Goal: Participate in discussion

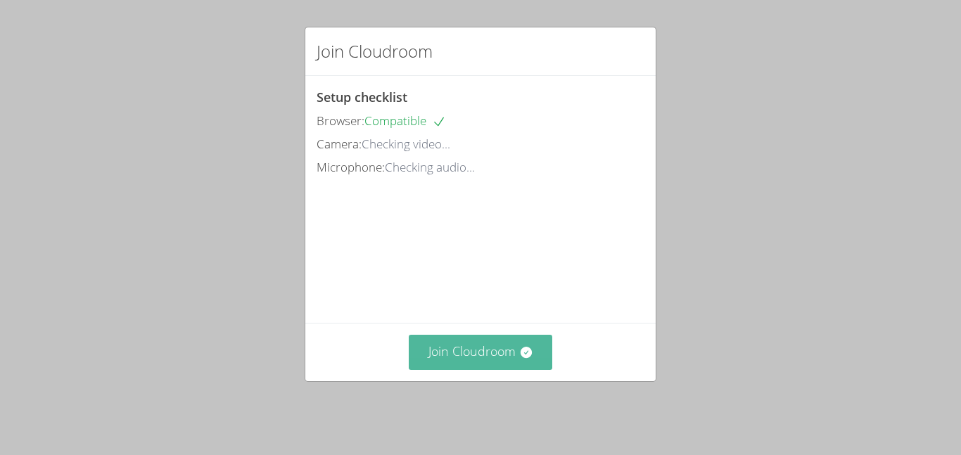
click at [490, 369] on button "Join Cloudroom" at bounding box center [481, 352] width 144 height 34
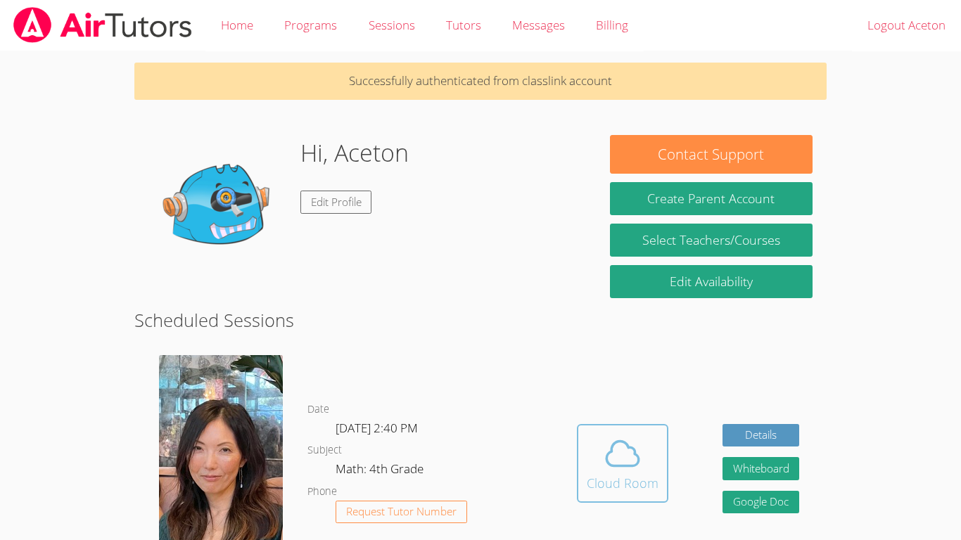
click at [647, 468] on span at bounding box center [622, 453] width 72 height 39
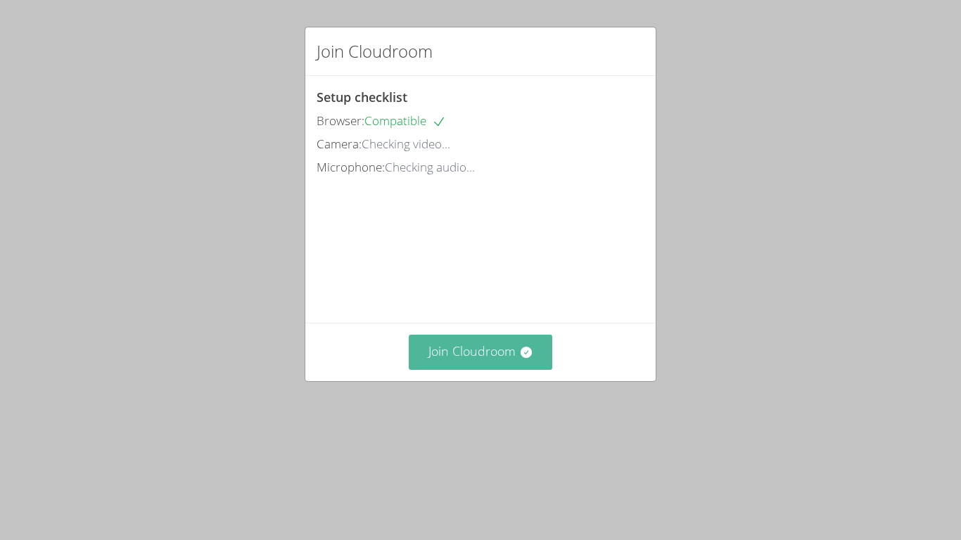
click at [510, 369] on button "Join Cloudroom" at bounding box center [481, 352] width 144 height 34
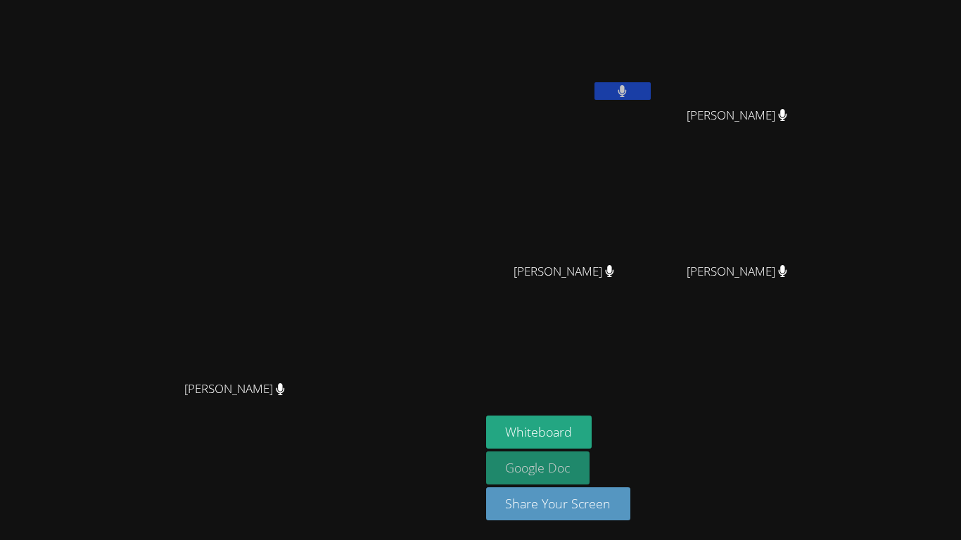
click at [590, 451] on link "Google Doc" at bounding box center [538, 467] width 104 height 33
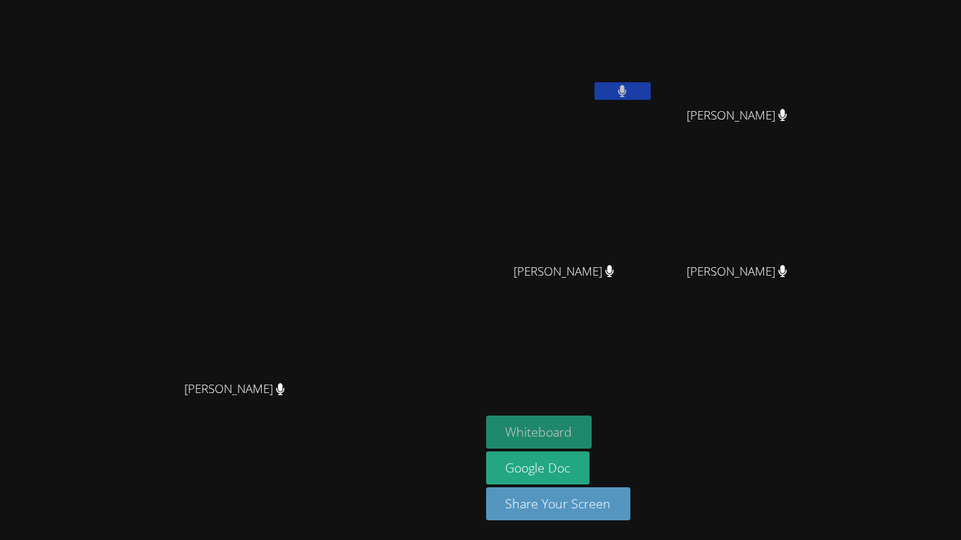
click at [592, 445] on button "Whiteboard" at bounding box center [539, 432] width 106 height 33
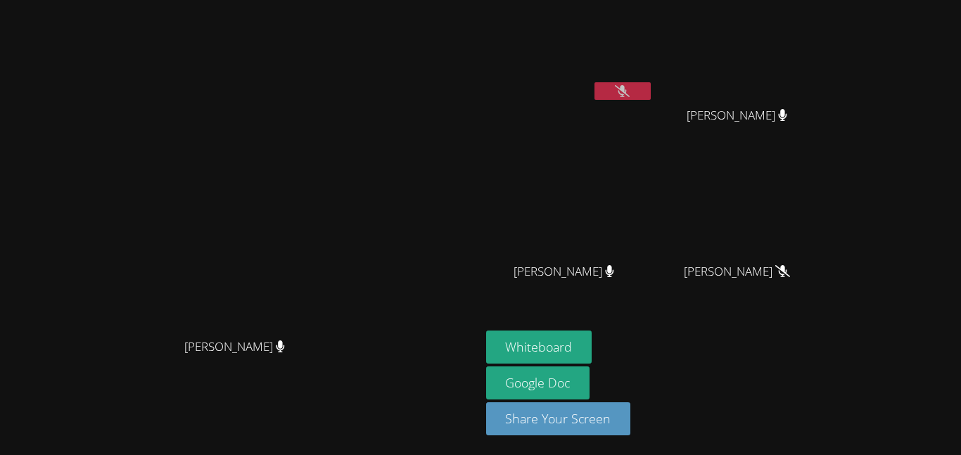
click at [650, 98] on button at bounding box center [622, 91] width 56 height 18
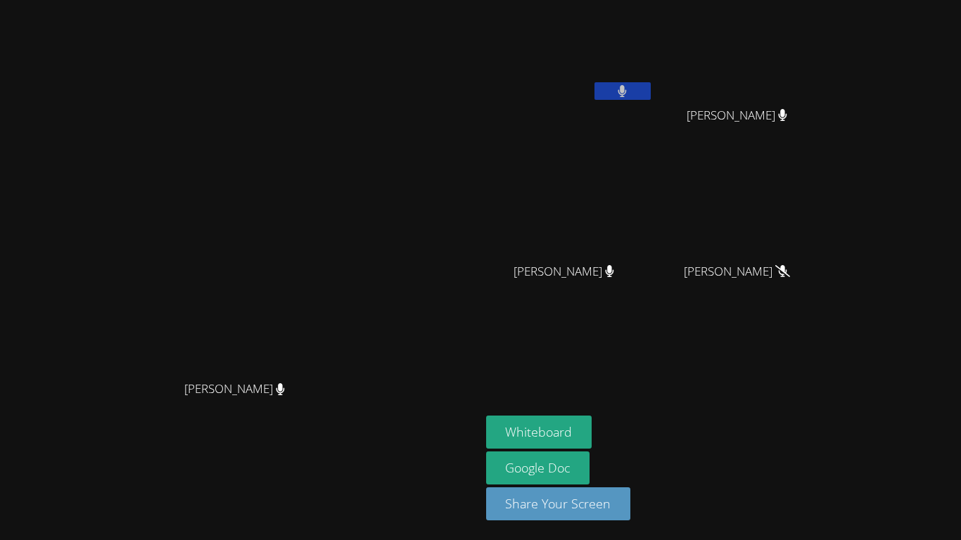
click at [832, 318] on aside "Aceton Pennington MIGUEL CARDENAS GUTIERREZ MIGUEL CARDENAS GUTIERREZ BRITTANEY…" at bounding box center [656, 270] width 352 height 540
click at [650, 83] on button at bounding box center [622, 91] width 56 height 18
click at [650, 85] on button at bounding box center [622, 91] width 56 height 18
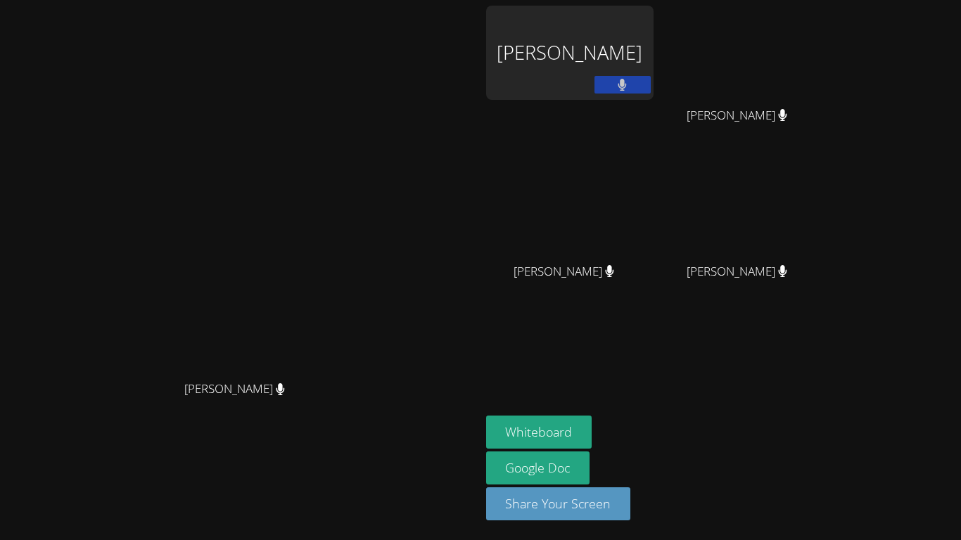
click at [627, 89] on icon at bounding box center [621, 85] width 9 height 12
click at [629, 90] on icon at bounding box center [622, 85] width 15 height 12
click at [650, 76] on button at bounding box center [622, 85] width 56 height 18
click at [650, 84] on button at bounding box center [622, 85] width 56 height 18
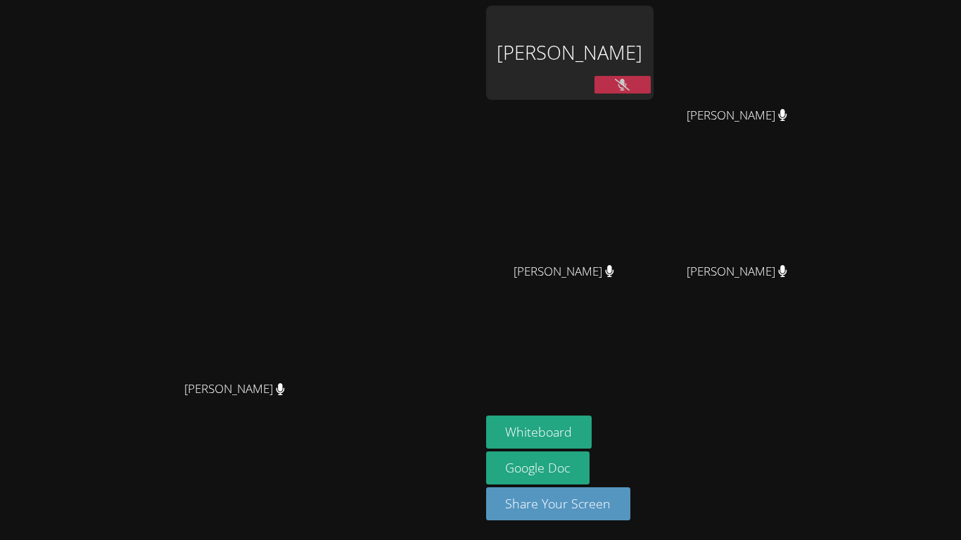
click at [653, 54] on div "[PERSON_NAME]" at bounding box center [569, 53] width 167 height 94
click at [653, 21] on div "[PERSON_NAME]" at bounding box center [569, 53] width 167 height 94
click at [650, 82] on button at bounding box center [622, 85] width 56 height 18
click at [650, 86] on button at bounding box center [622, 85] width 56 height 18
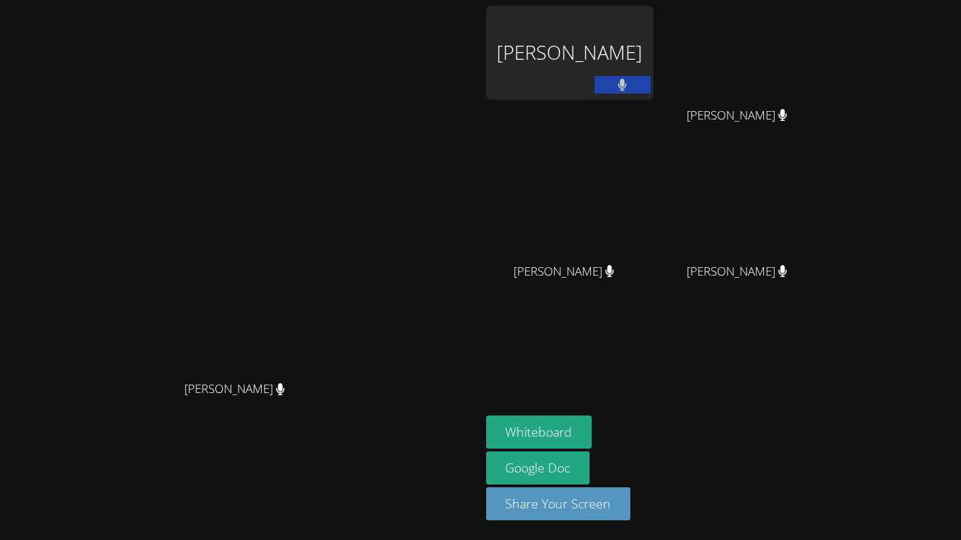
click at [650, 82] on button at bounding box center [622, 85] width 56 height 18
click at [629, 83] on icon at bounding box center [622, 85] width 15 height 12
click at [653, 97] on div "[PERSON_NAME]" at bounding box center [569, 53] width 167 height 94
click at [650, 89] on button at bounding box center [622, 85] width 56 height 18
click at [650, 88] on button at bounding box center [622, 85] width 56 height 18
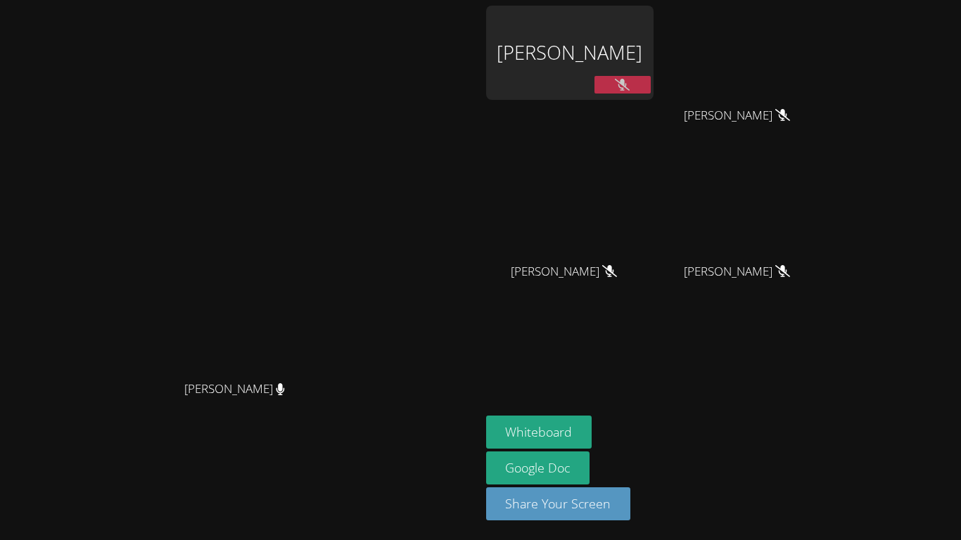
click at [650, 96] on div at bounding box center [622, 86] width 56 height 21
click at [629, 85] on icon at bounding box center [622, 85] width 15 height 12
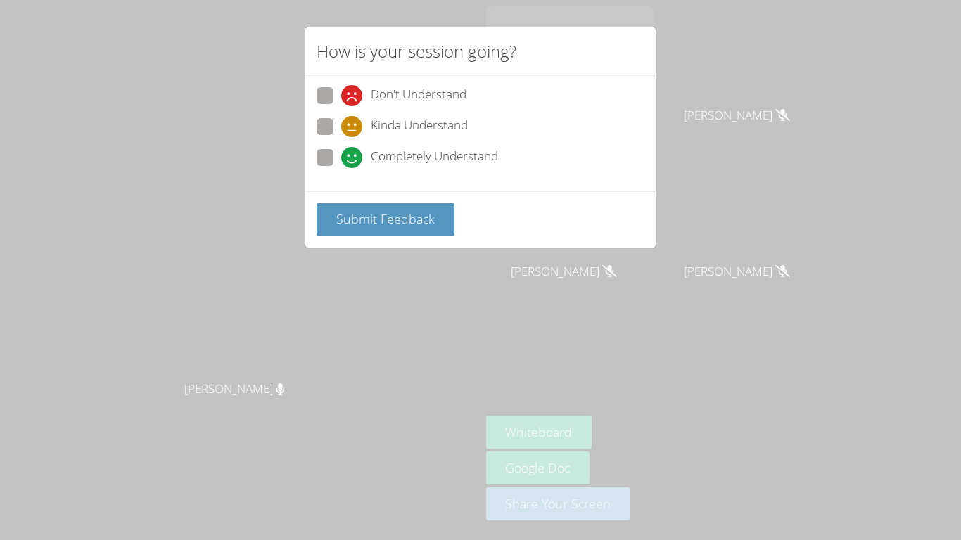
click at [373, 150] on span "Completely Understand" at bounding box center [434, 157] width 127 height 21
click at [353, 150] on input "Completely Understand" at bounding box center [347, 155] width 12 height 12
radio input "true"
click at [341, 168] on span at bounding box center [341, 168] width 0 height 0
click at [341, 149] on input "Completely Understand" at bounding box center [347, 155] width 12 height 12
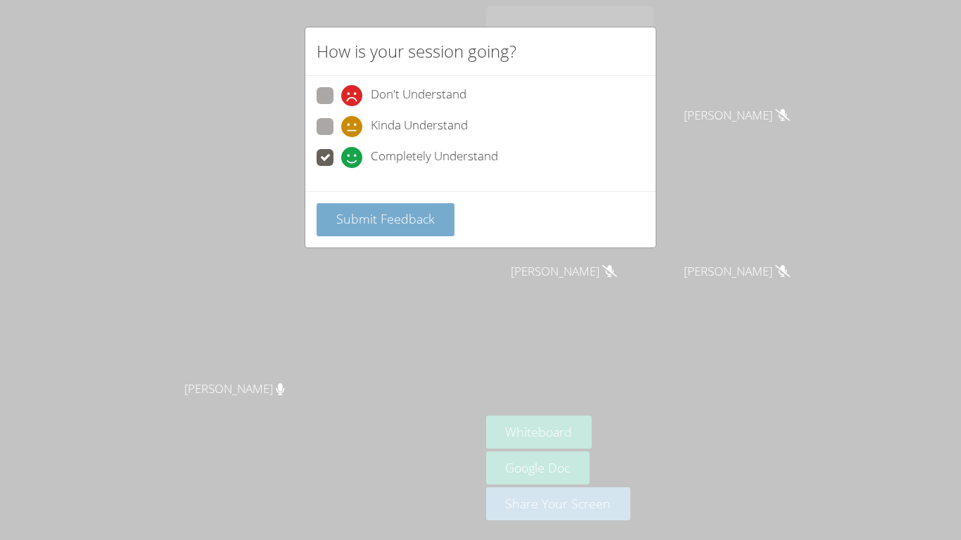
click at [366, 231] on button "Submit Feedback" at bounding box center [385, 219] width 138 height 33
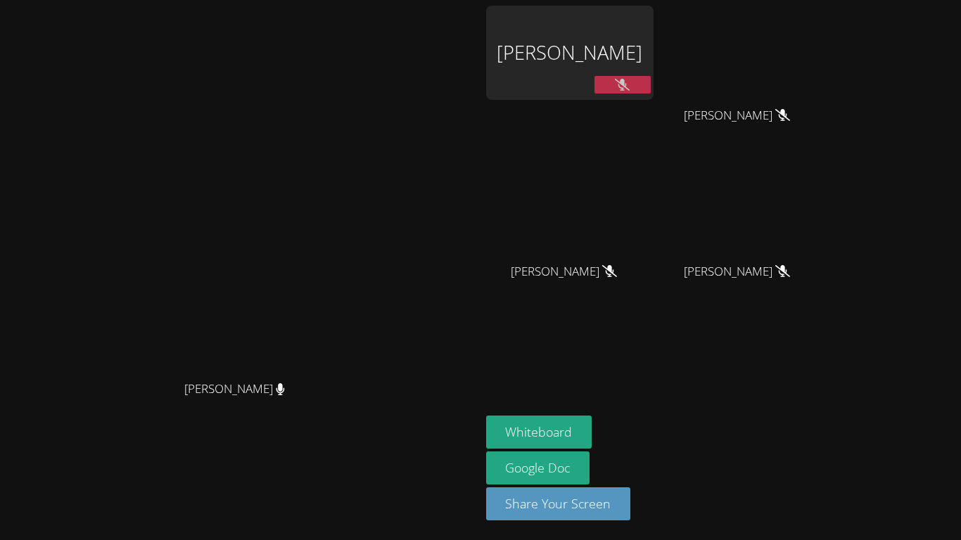
click at [629, 87] on icon at bounding box center [622, 85] width 15 height 12
click at [653, 107] on div "[PERSON_NAME]" at bounding box center [569, 81] width 167 height 150
click at [650, 86] on button at bounding box center [622, 85] width 56 height 18
click at [650, 95] on div at bounding box center [622, 86] width 56 height 21
click at [650, 89] on button at bounding box center [622, 85] width 56 height 18
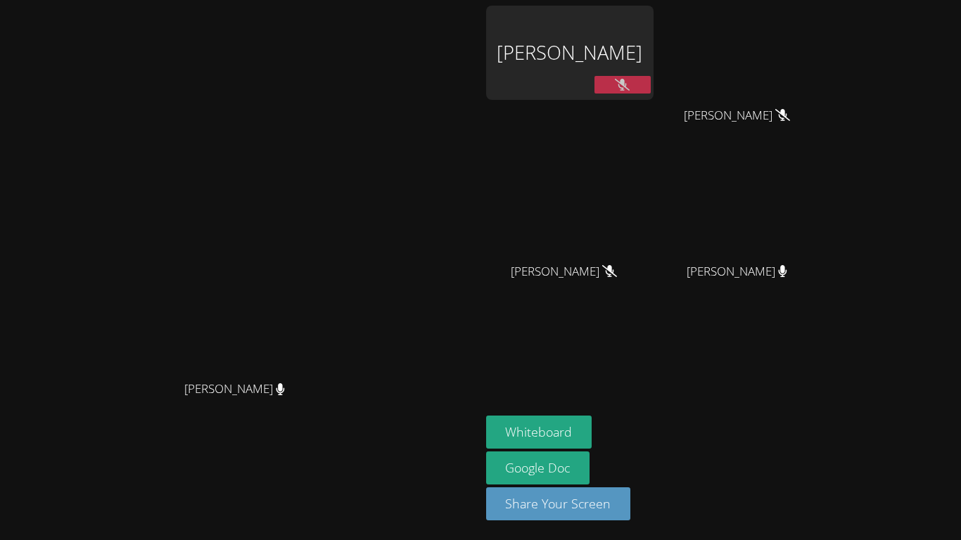
click at [650, 87] on button at bounding box center [622, 85] width 56 height 18
